Goal: Find specific page/section: Find specific page/section

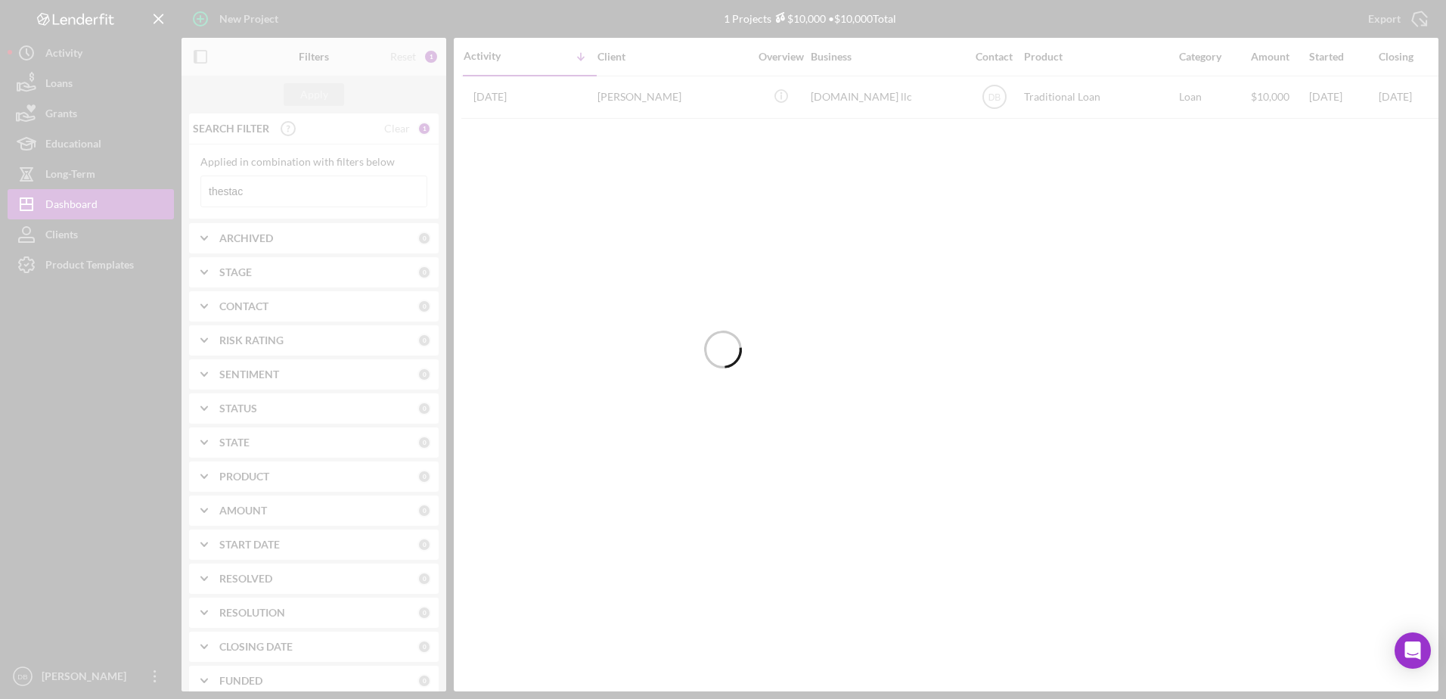
click at [354, 183] on div at bounding box center [723, 349] width 1446 height 699
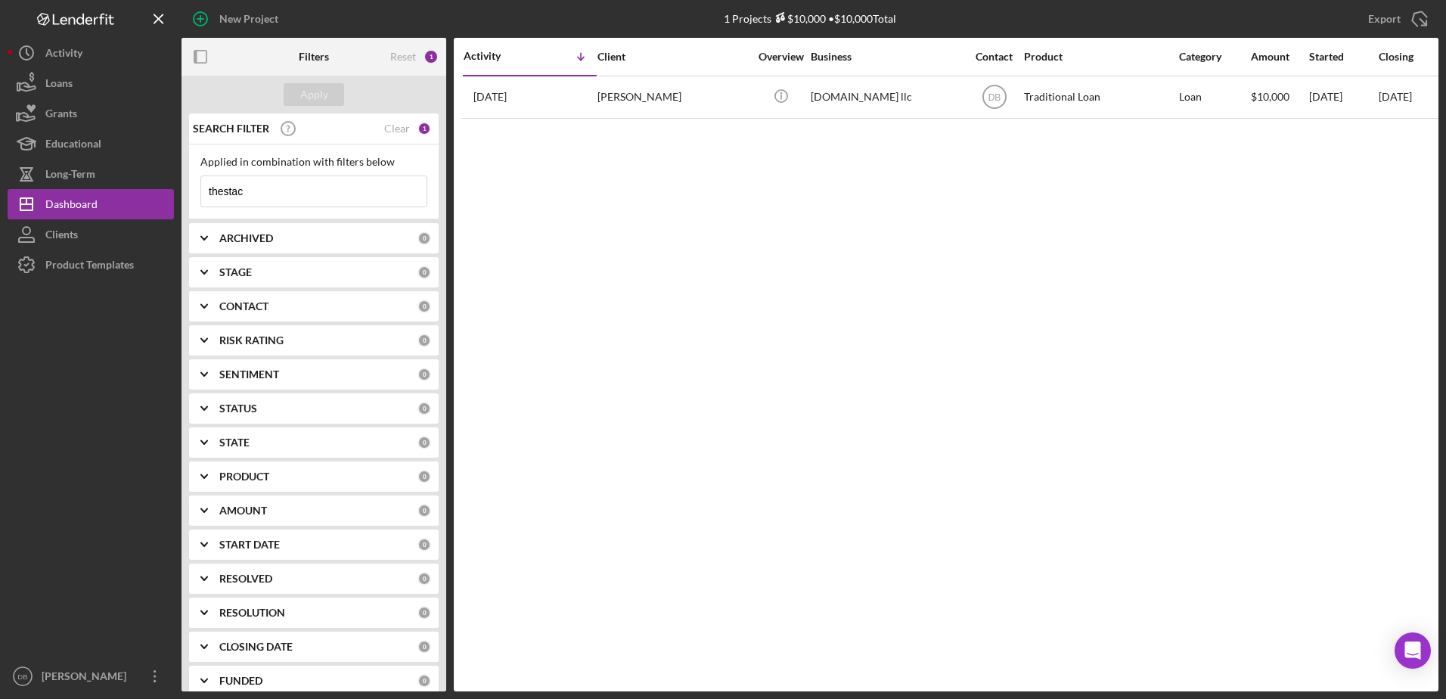
drag, startPoint x: 256, startPoint y: 189, endPoint x: 176, endPoint y: 169, distance: 82.7
click at [176, 169] on div "New Project 1 Projects $10,000 • $10,000 Total thestac Export Icon/Export Filte…" at bounding box center [723, 345] width 1430 height 691
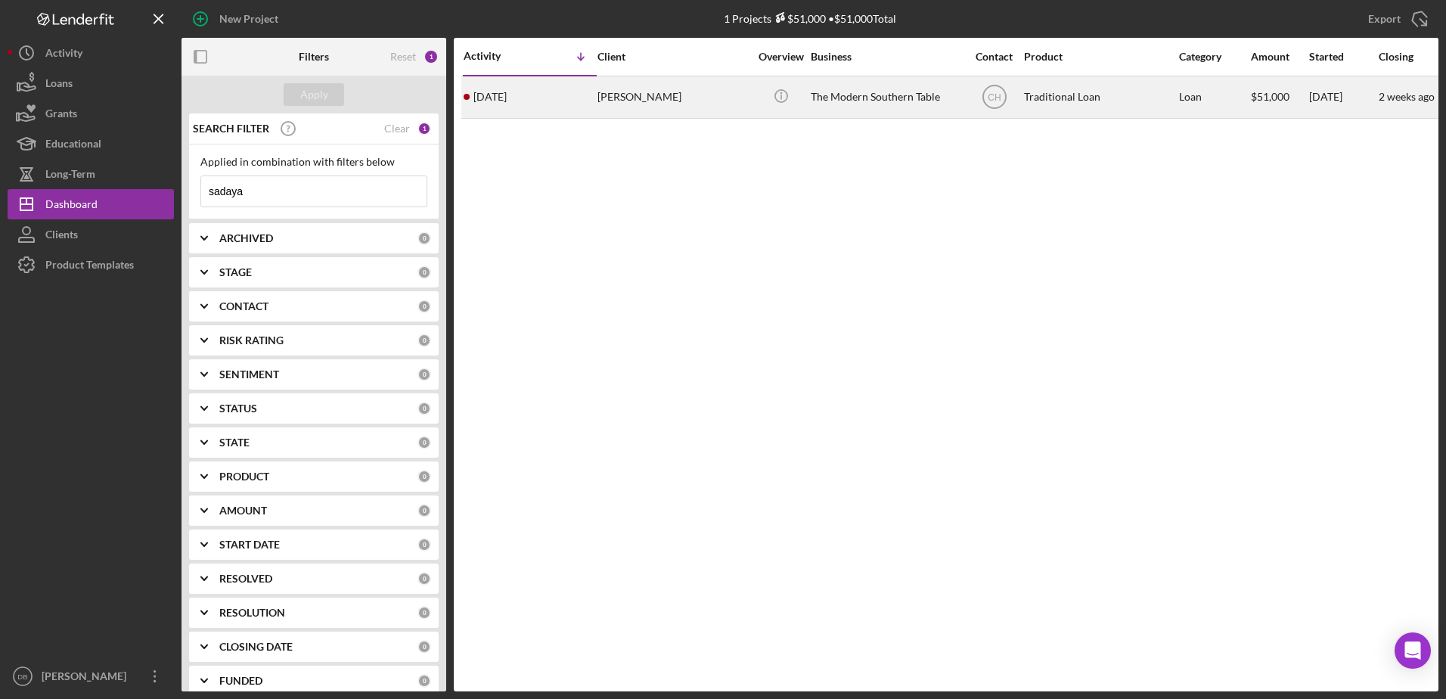
type input "sadaya"
click at [646, 110] on div "[PERSON_NAME]" at bounding box center [672, 97] width 151 height 40
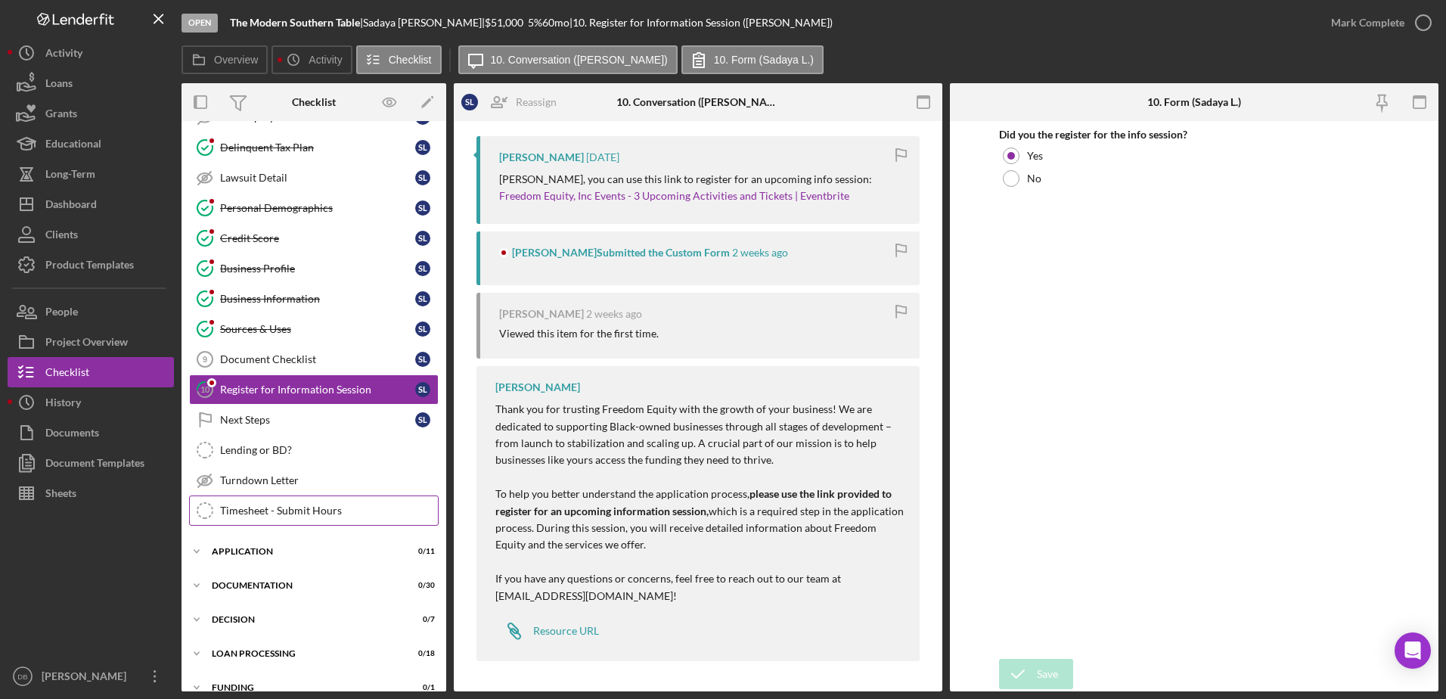
scroll to position [205, 0]
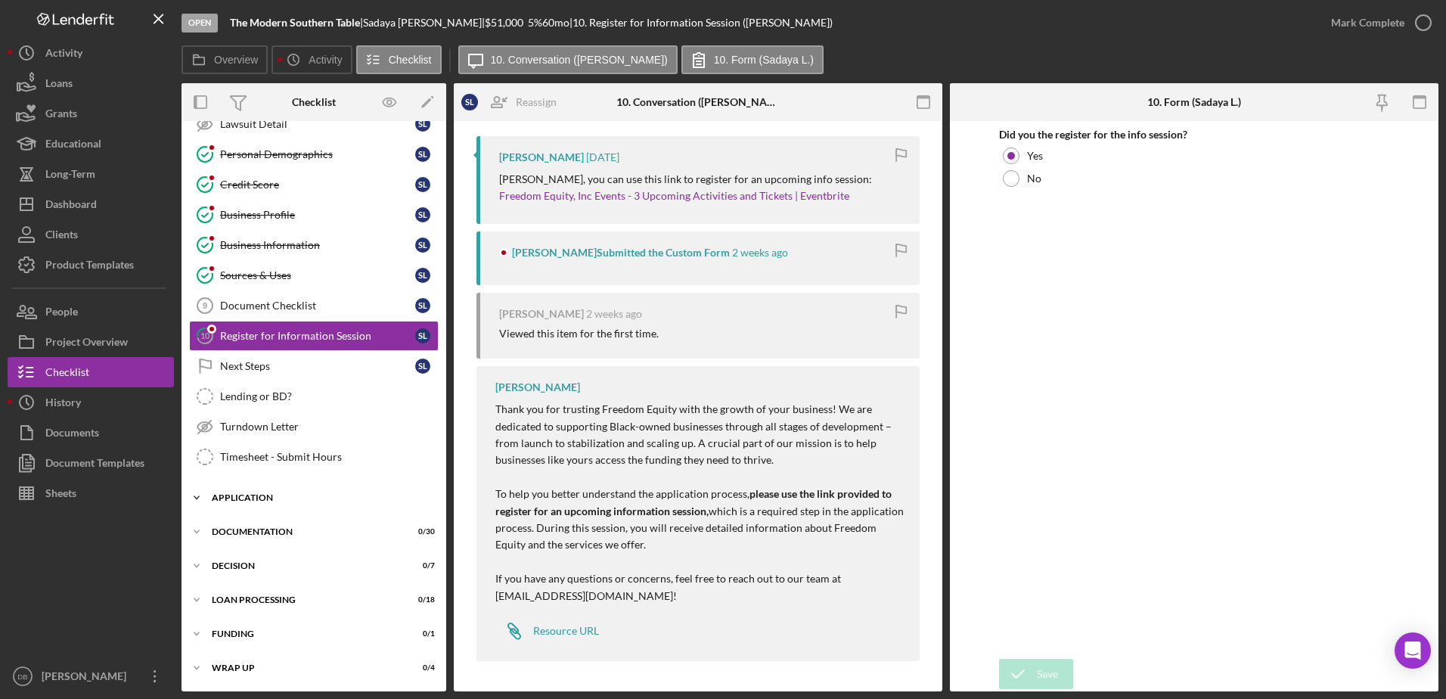
click at [234, 498] on div "Application" at bounding box center [319, 497] width 215 height 9
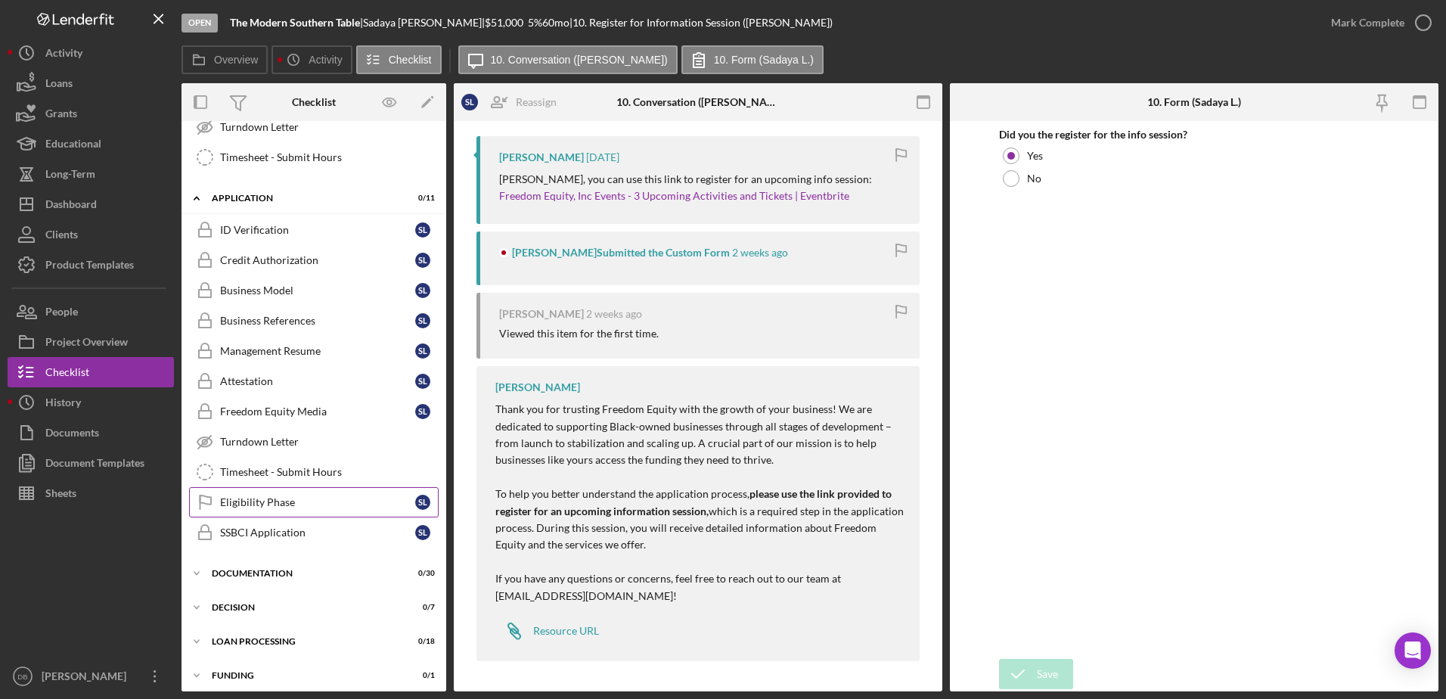
scroll to position [546, 0]
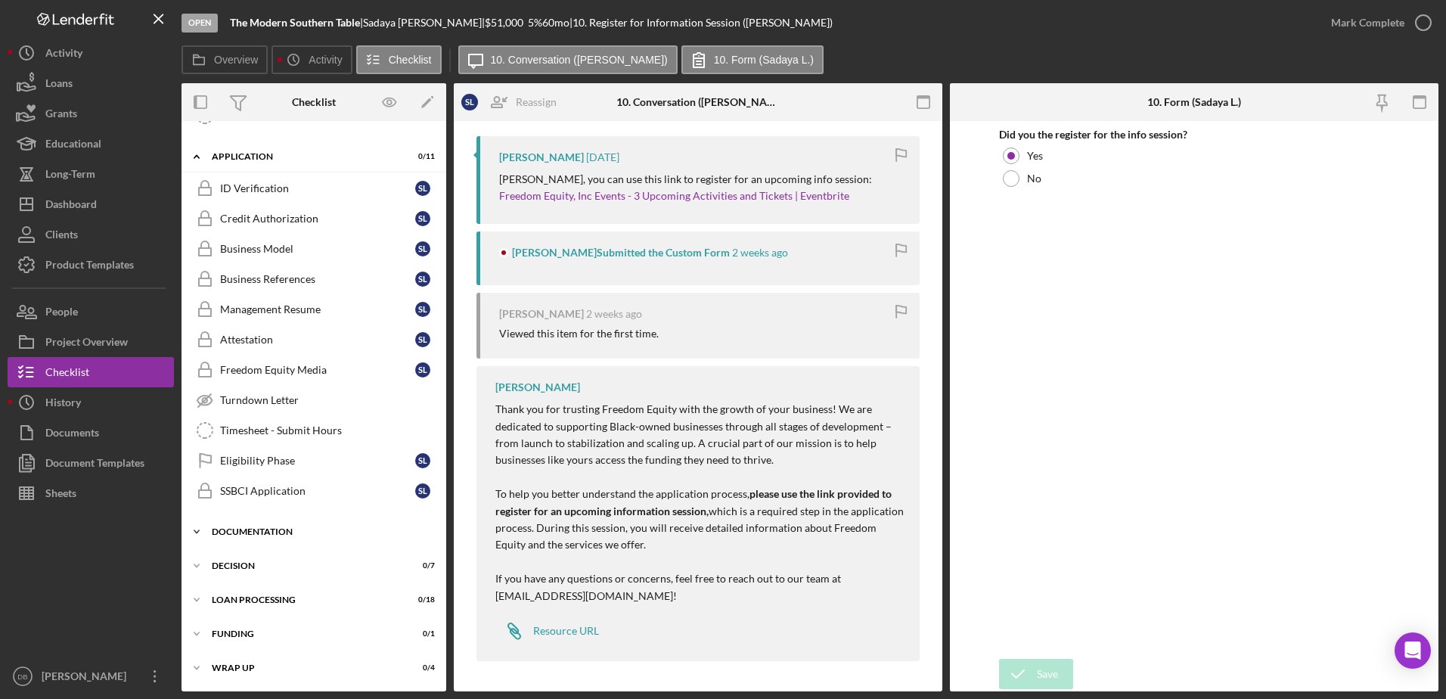
click at [305, 525] on div "Icon/Expander Documentation 0 / 30" at bounding box center [313, 531] width 265 height 30
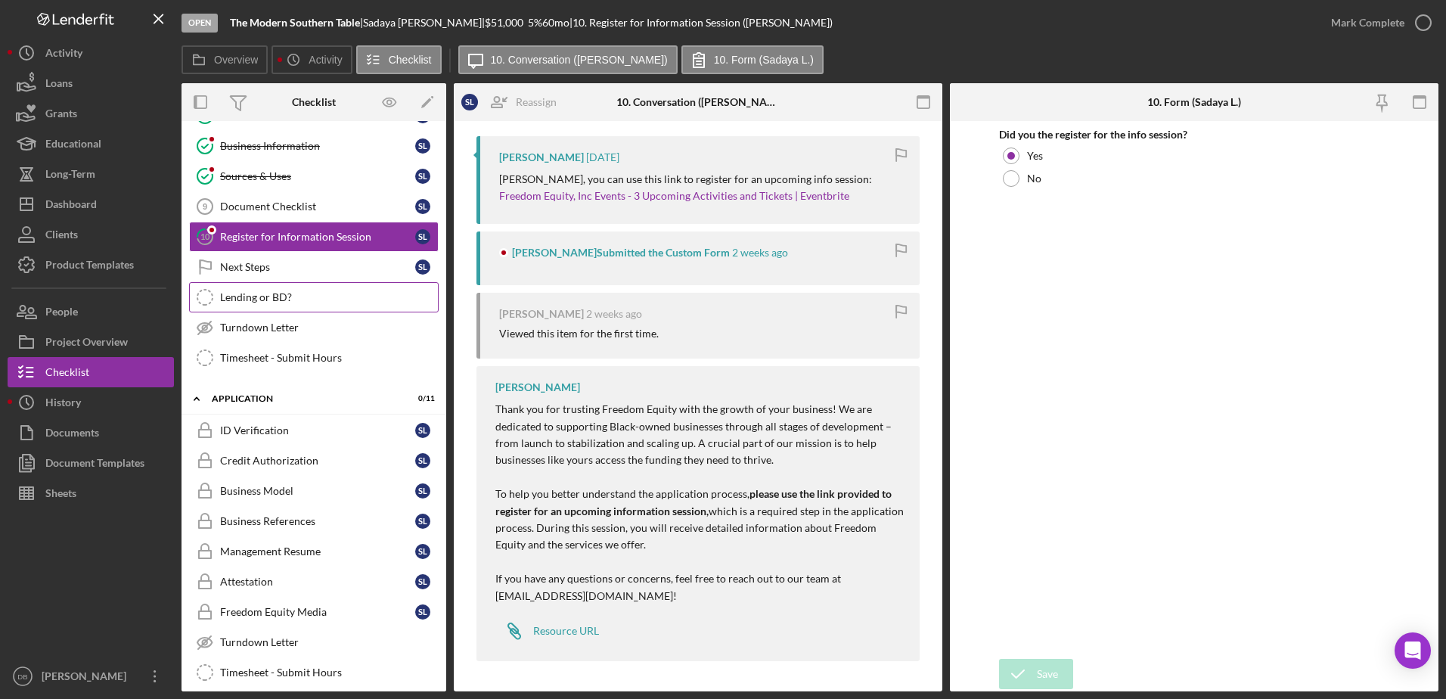
scroll to position [302, 0]
